Goal: Information Seeking & Learning: Check status

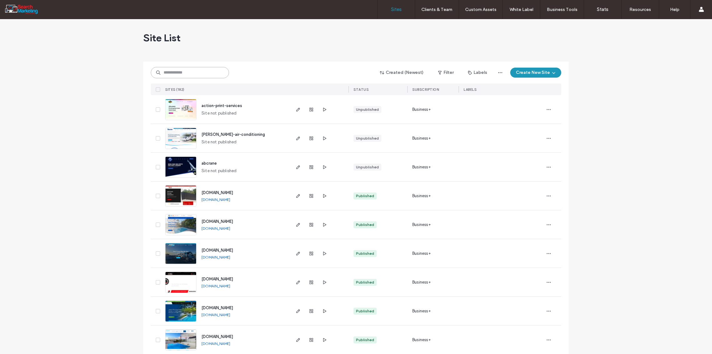
click at [173, 72] on input at bounding box center [190, 72] width 78 height 11
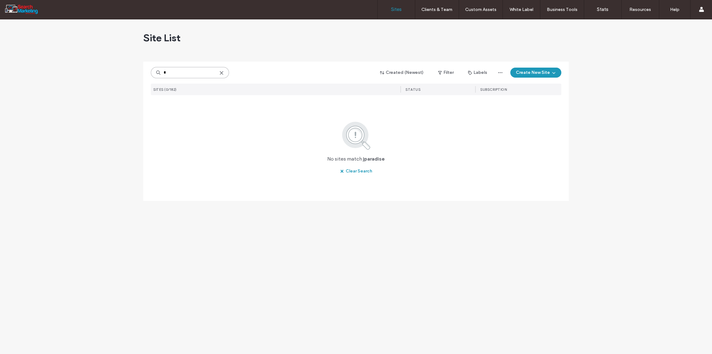
type input "*"
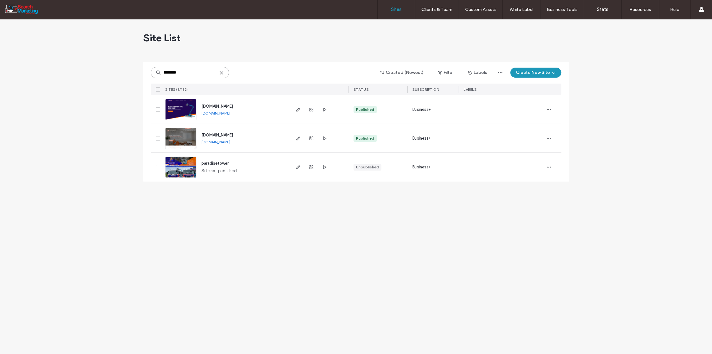
type input "********"
click at [311, 108] on use "button" at bounding box center [312, 110] width 4 height 4
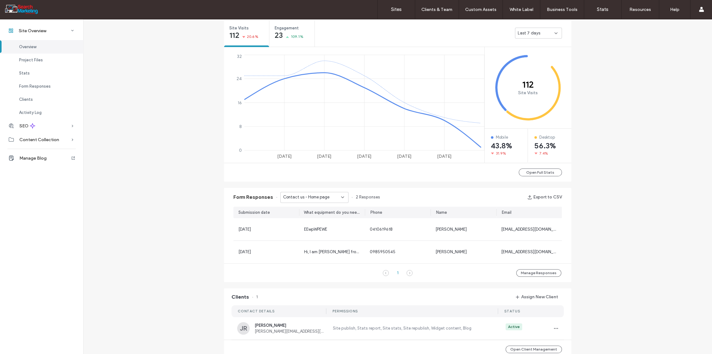
scroll to position [278, 0]
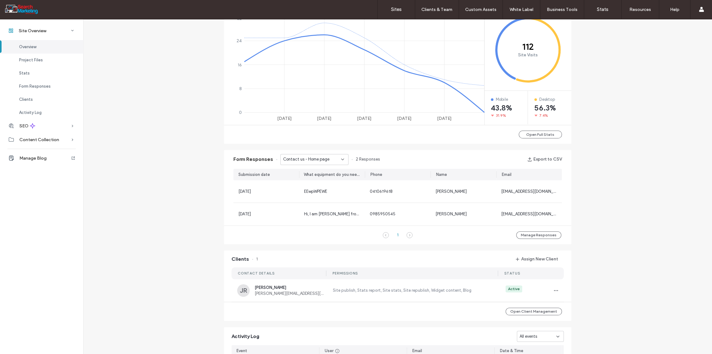
click at [336, 156] on div "Contact us - Home page" at bounding box center [312, 159] width 58 height 6
click at [328, 180] on span "Contact Form - Contact us page" at bounding box center [310, 181] width 60 height 6
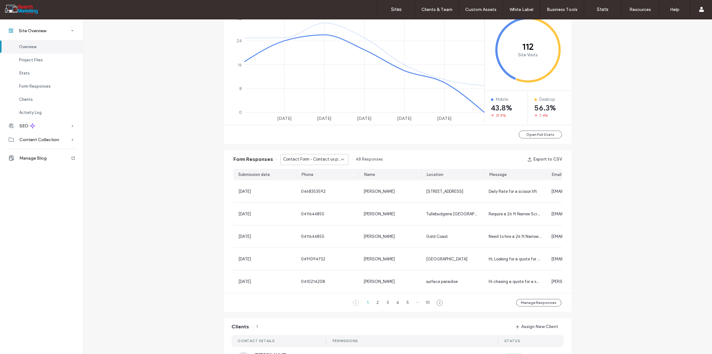
click at [288, 218] on section "[DATE] 0468353592 [PERSON_NAME][GEOGRAPHIC_DATA][STREET_ADDRESS] Burleigh Heads…" at bounding box center [397, 236] width 329 height 113
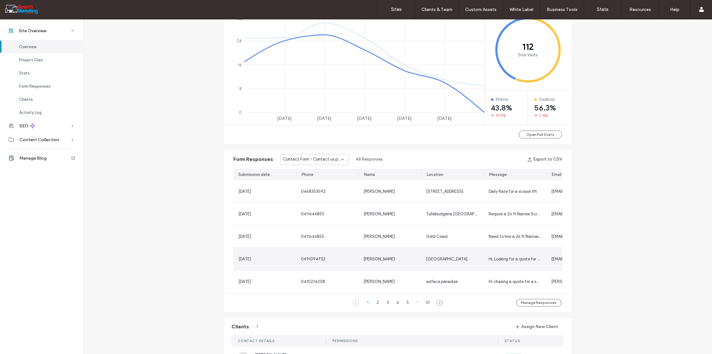
click at [320, 257] on span "0491094732" at bounding box center [313, 259] width 24 height 5
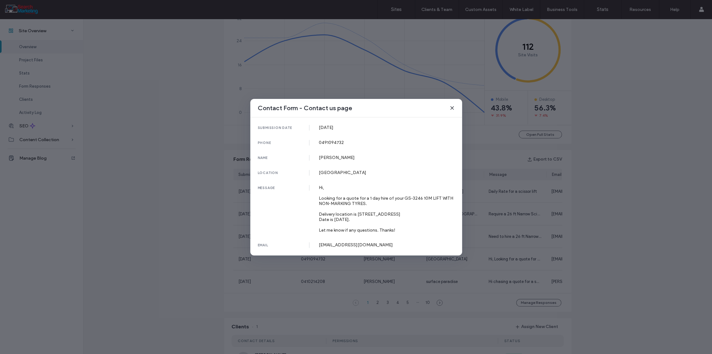
click at [190, 83] on div "Contact Form - Contact us page submission date [DATE] phone [PHONE_NUMBER] name…" at bounding box center [356, 177] width 712 height 354
